Goal: Information Seeking & Learning: Check status

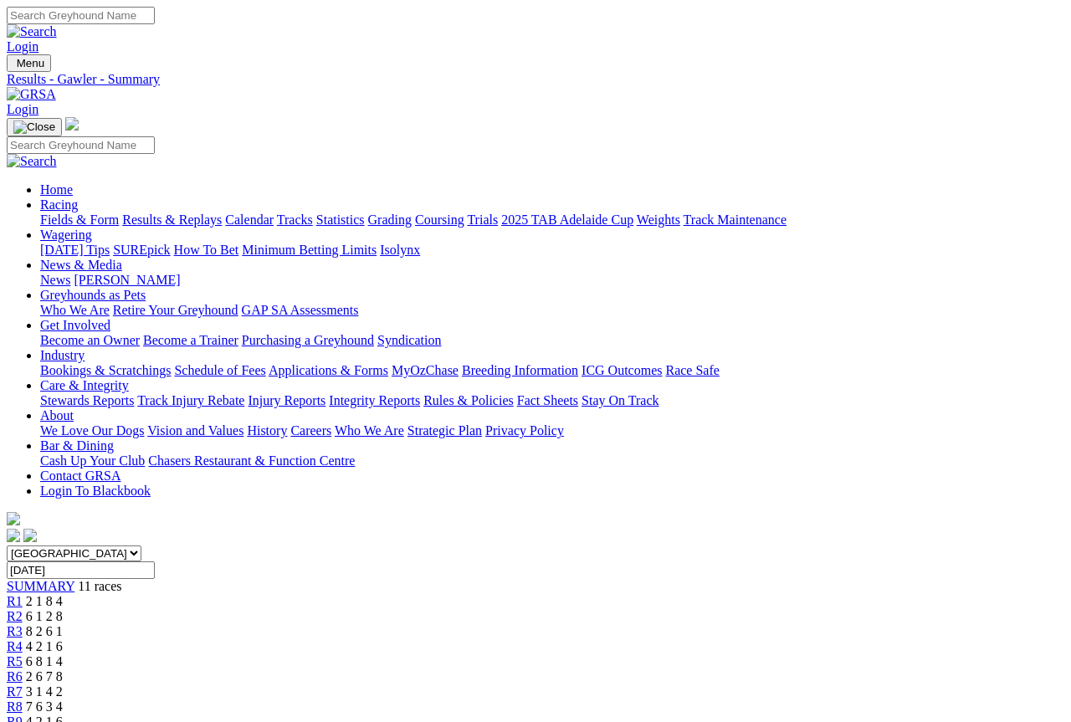
scroll to position [2, 0]
click at [29, 721] on link "R10" at bounding box center [18, 735] width 23 height 14
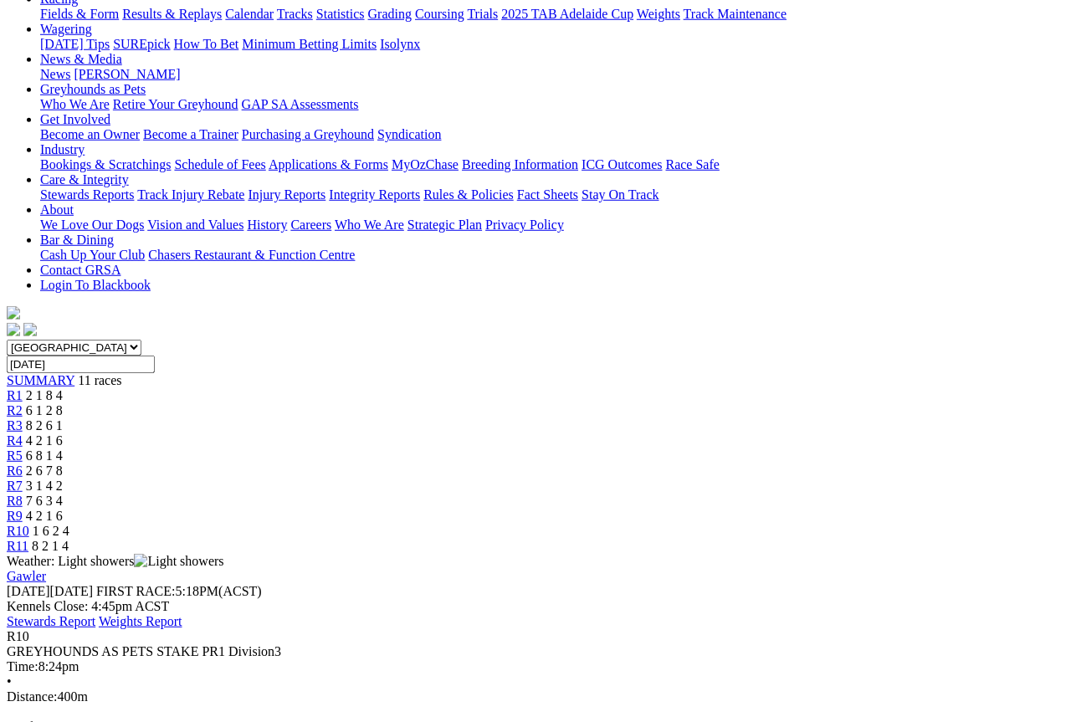
scroll to position [230, 0]
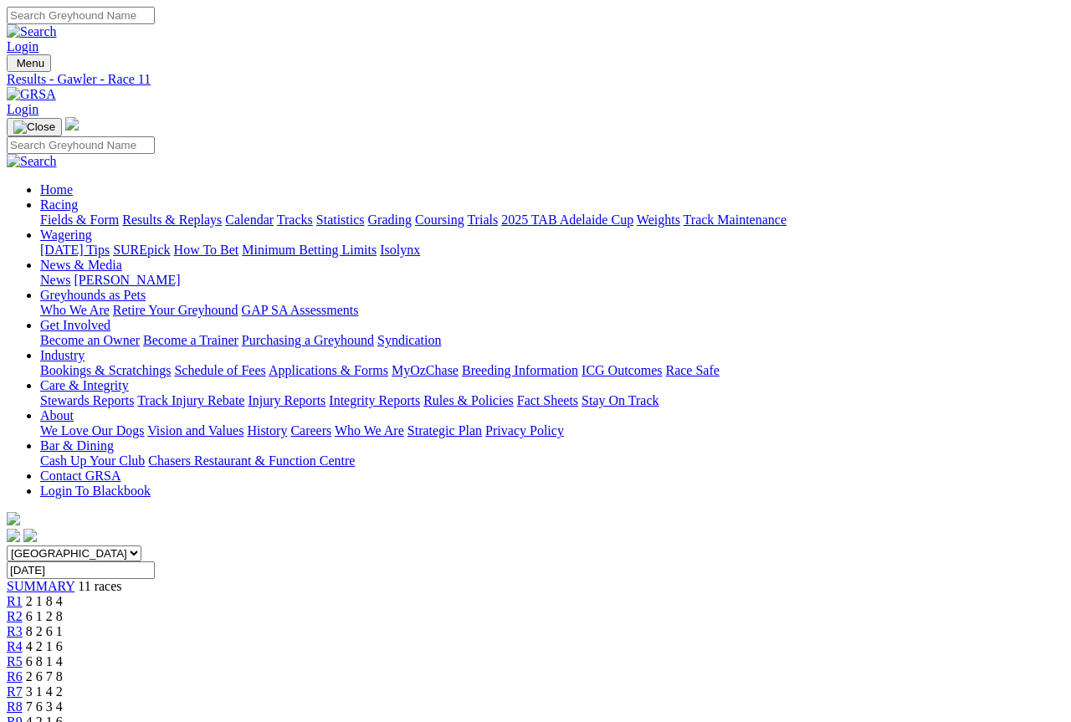
scroll to position [2, 0]
click at [23, 683] on span "R7" at bounding box center [15, 690] width 16 height 14
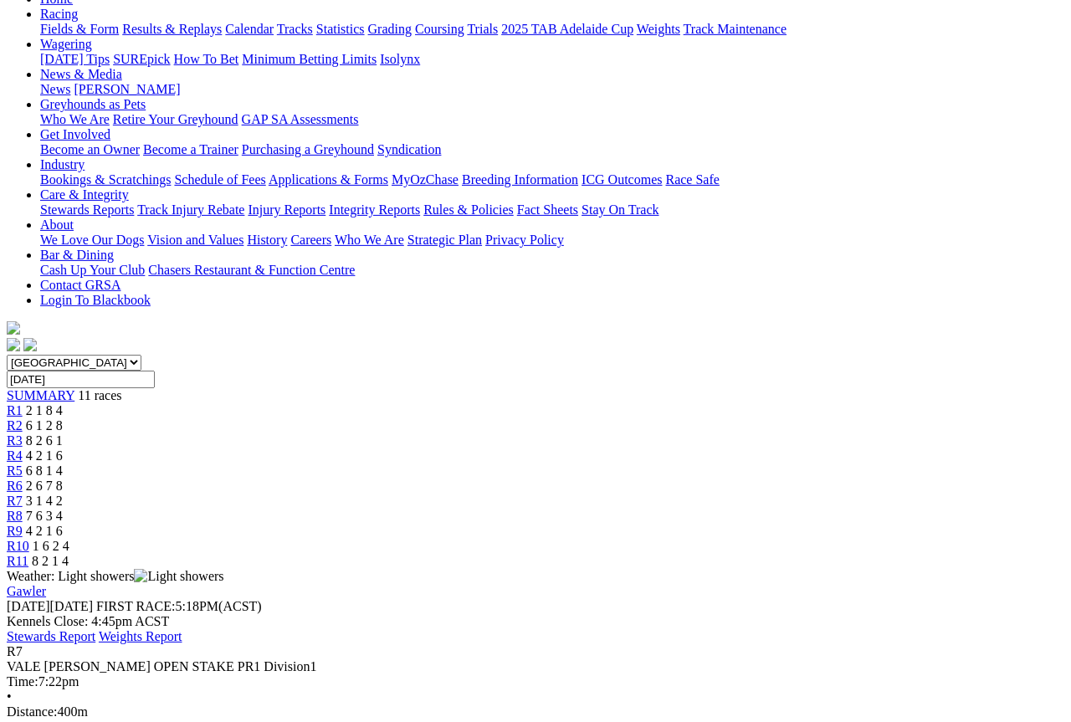
scroll to position [192, 0]
